Goal: Task Accomplishment & Management: Manage account settings

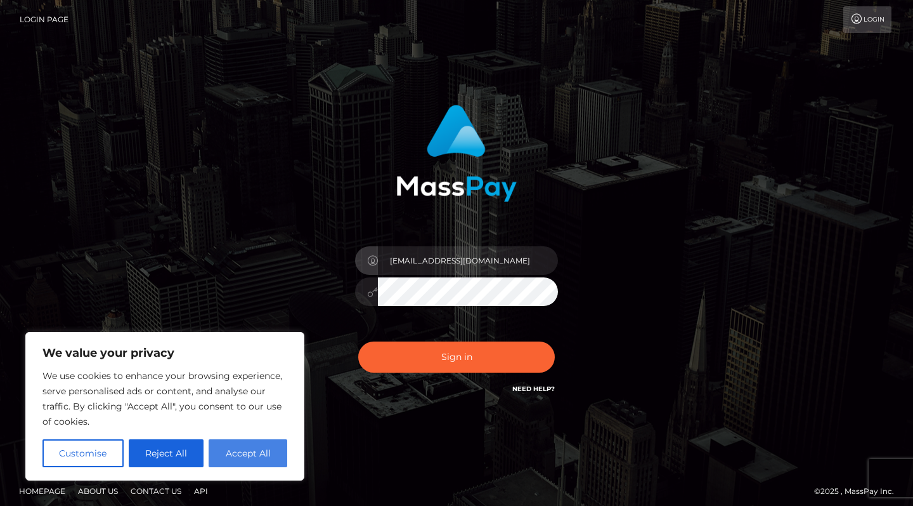
type input "[EMAIL_ADDRESS][DOMAIN_NAME]"
click at [268, 457] on button "Accept All" at bounding box center [248, 453] width 79 height 28
checkbox input "true"
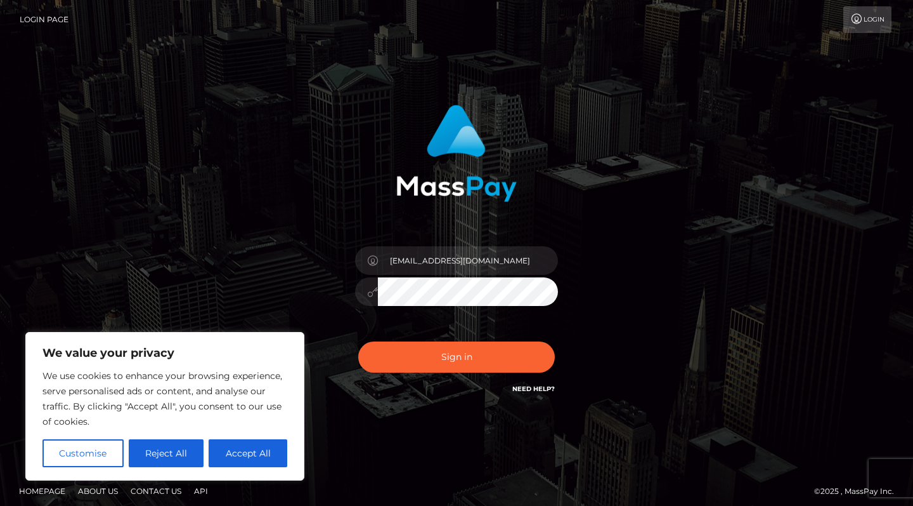
checkbox input "true"
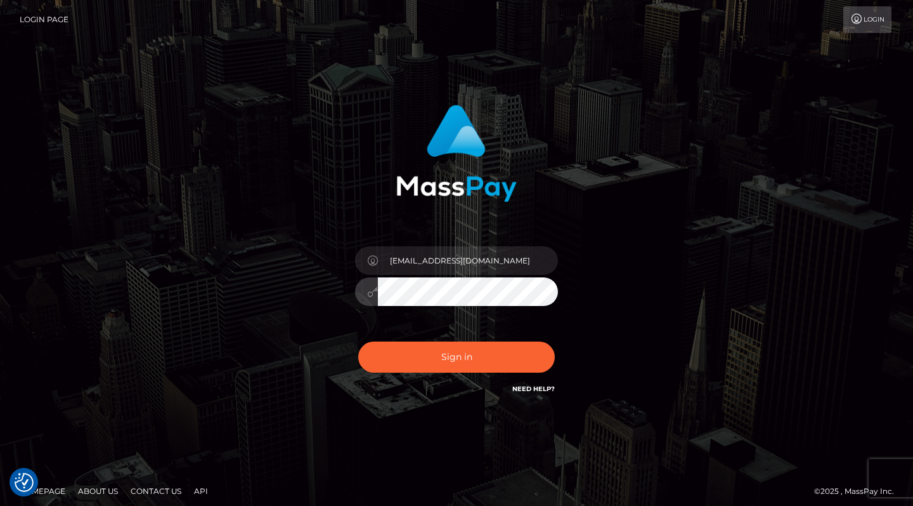
scroll to position [3, 0]
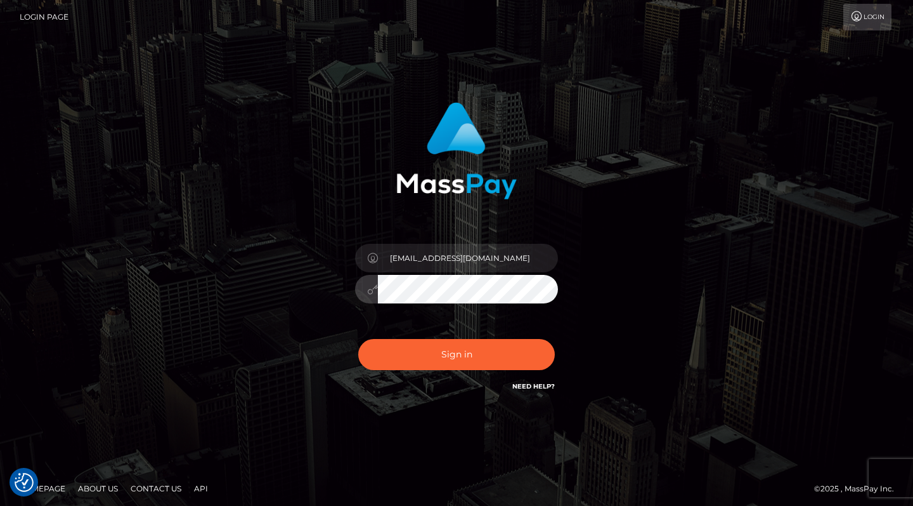
click at [457, 354] on button "Sign in" at bounding box center [456, 354] width 197 height 31
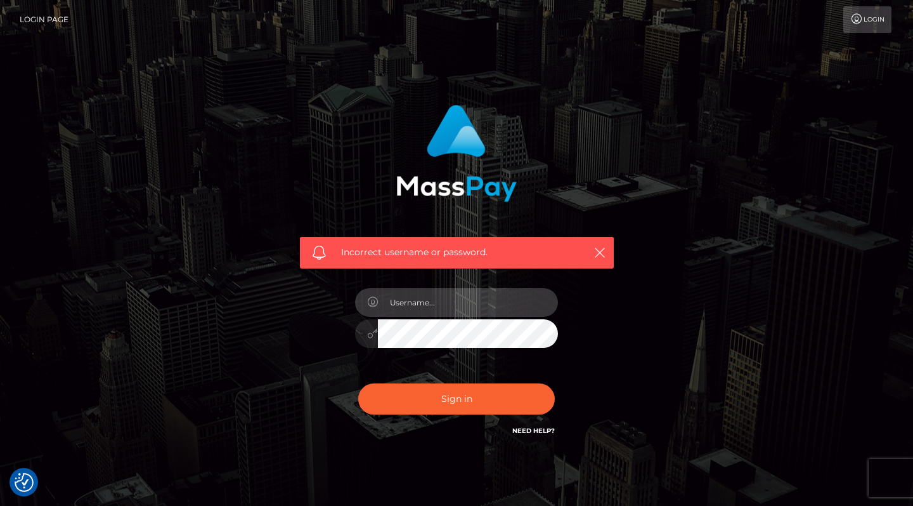
type input "peerkaehler1@gmail.com"
click at [487, 395] on button "Sign in" at bounding box center [456, 398] width 197 height 31
